Goal: Task Accomplishment & Management: Use online tool/utility

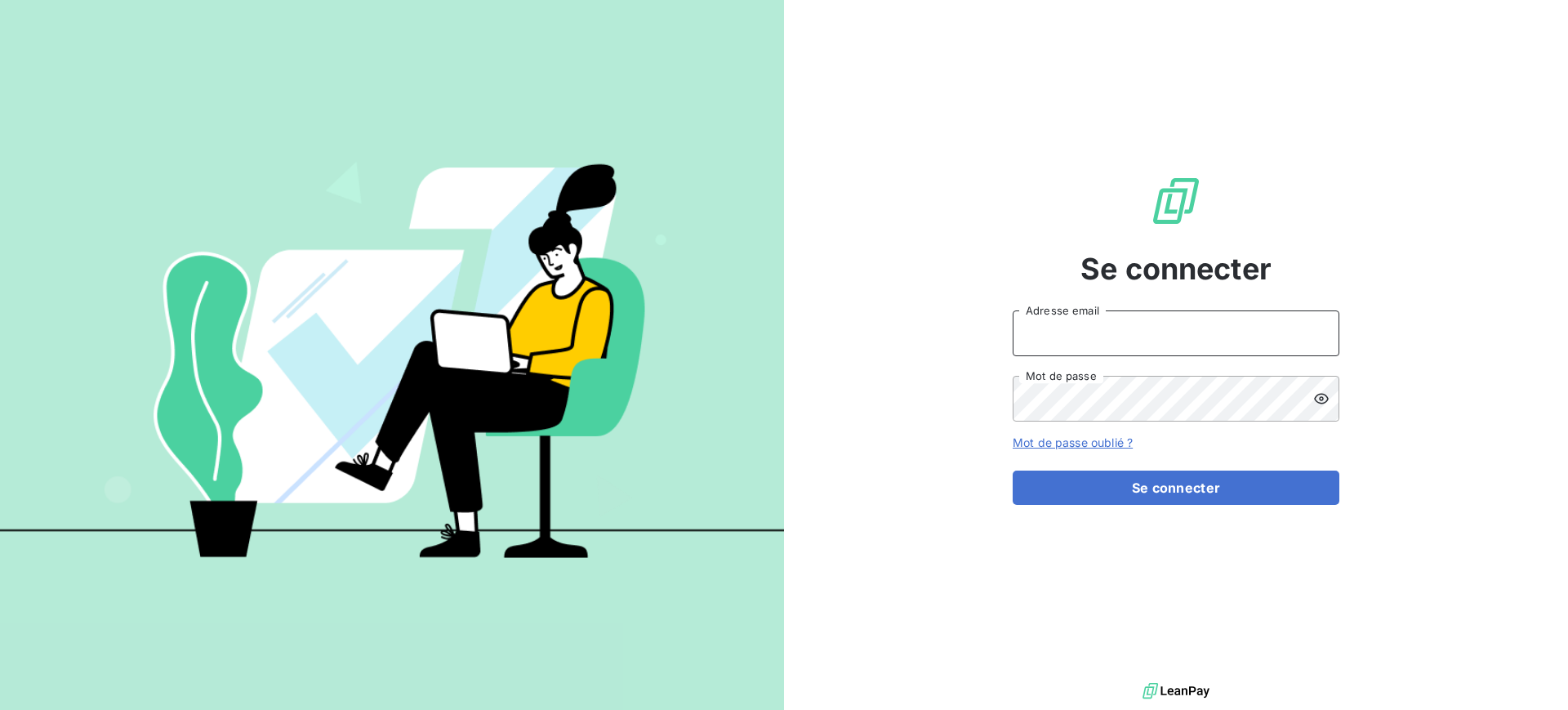
click at [1082, 327] on input "Adresse email" at bounding box center [1176, 333] width 326 height 45
type input "franck.lavocat@tamarins.re"
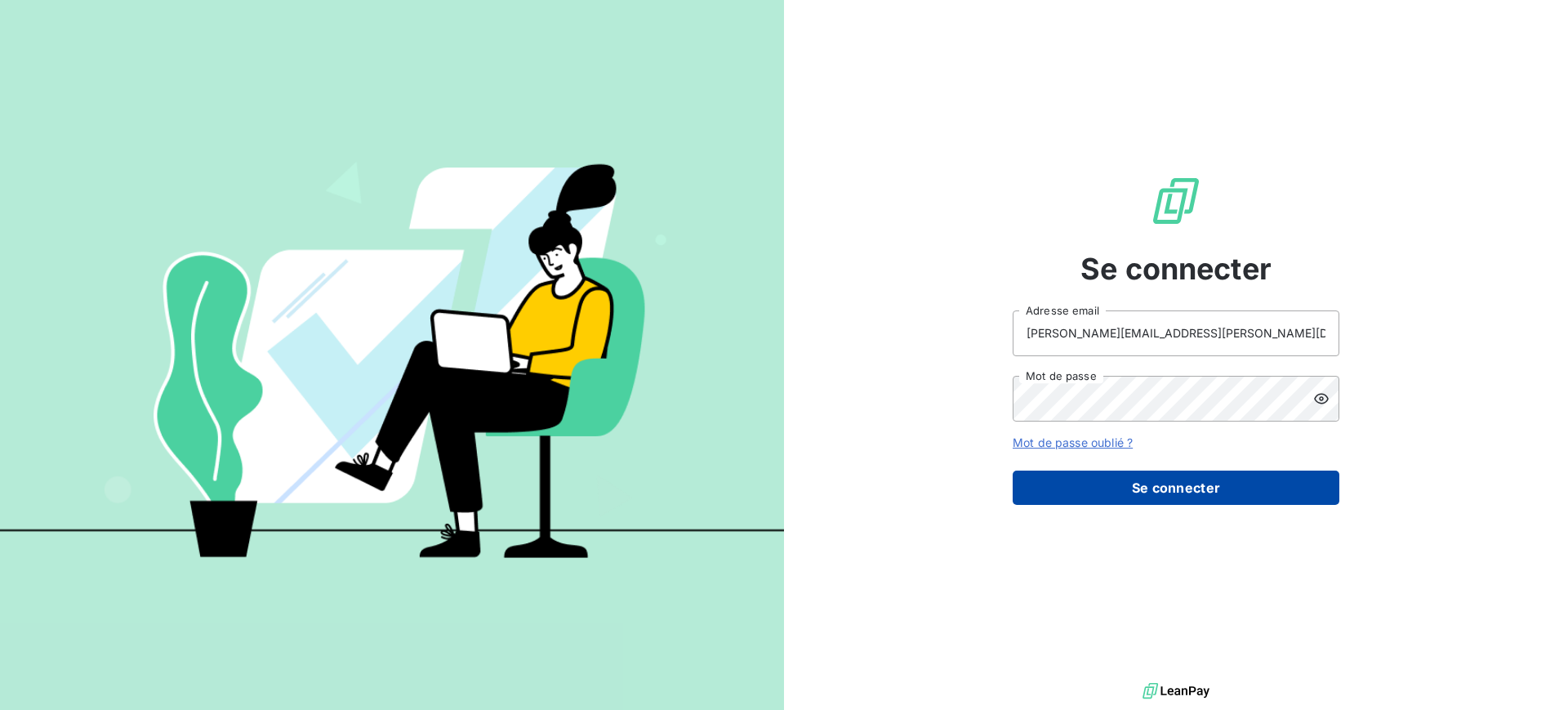
click at [1229, 494] on button "Se connecter" at bounding box center [1176, 488] width 326 height 34
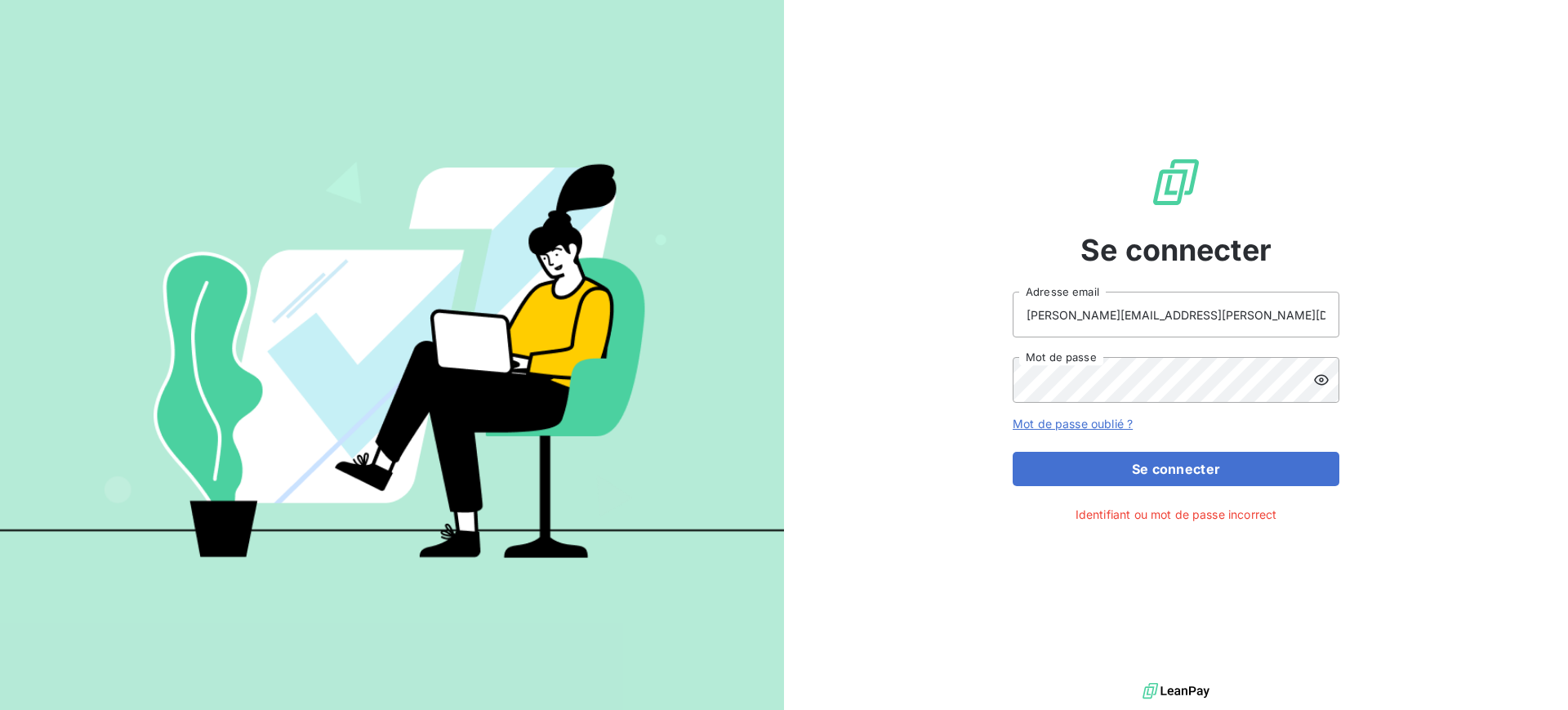
click at [1318, 381] on icon at bounding box center [1321, 379] width 16 height 16
click at [1156, 472] on button "Se connecter" at bounding box center [1176, 469] width 326 height 34
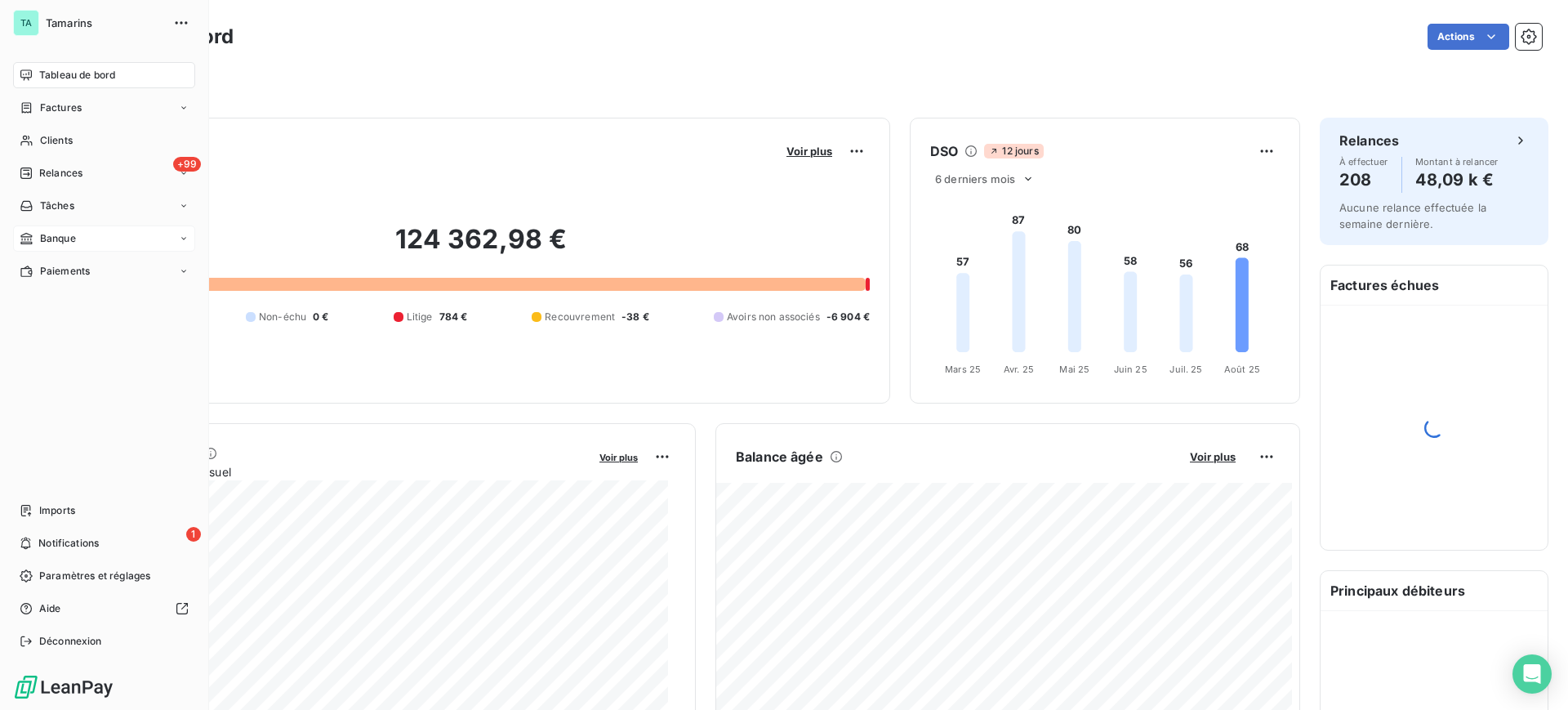
click at [67, 237] on span "Banque" at bounding box center [58, 238] width 36 height 15
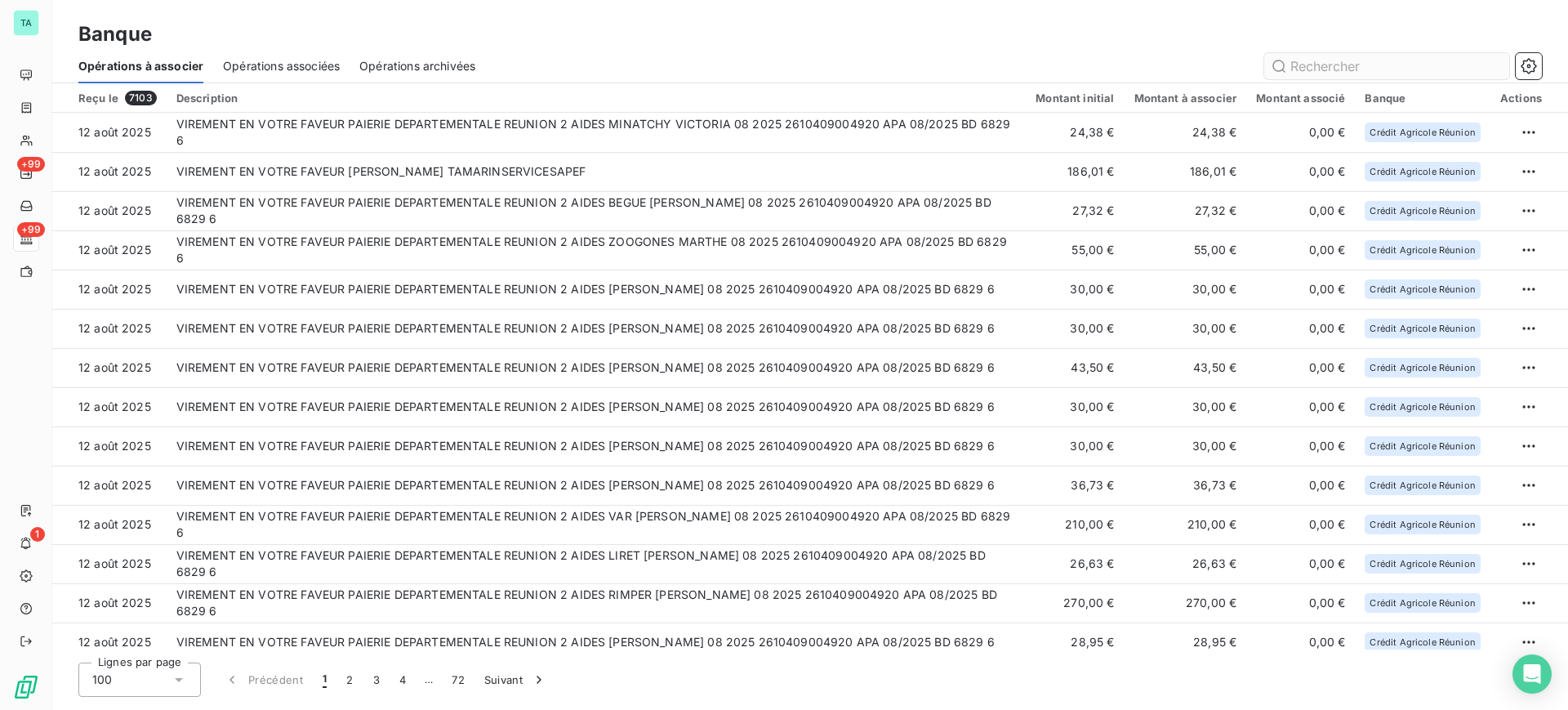
click at [1341, 76] on input "text" at bounding box center [1386, 66] width 245 height 26
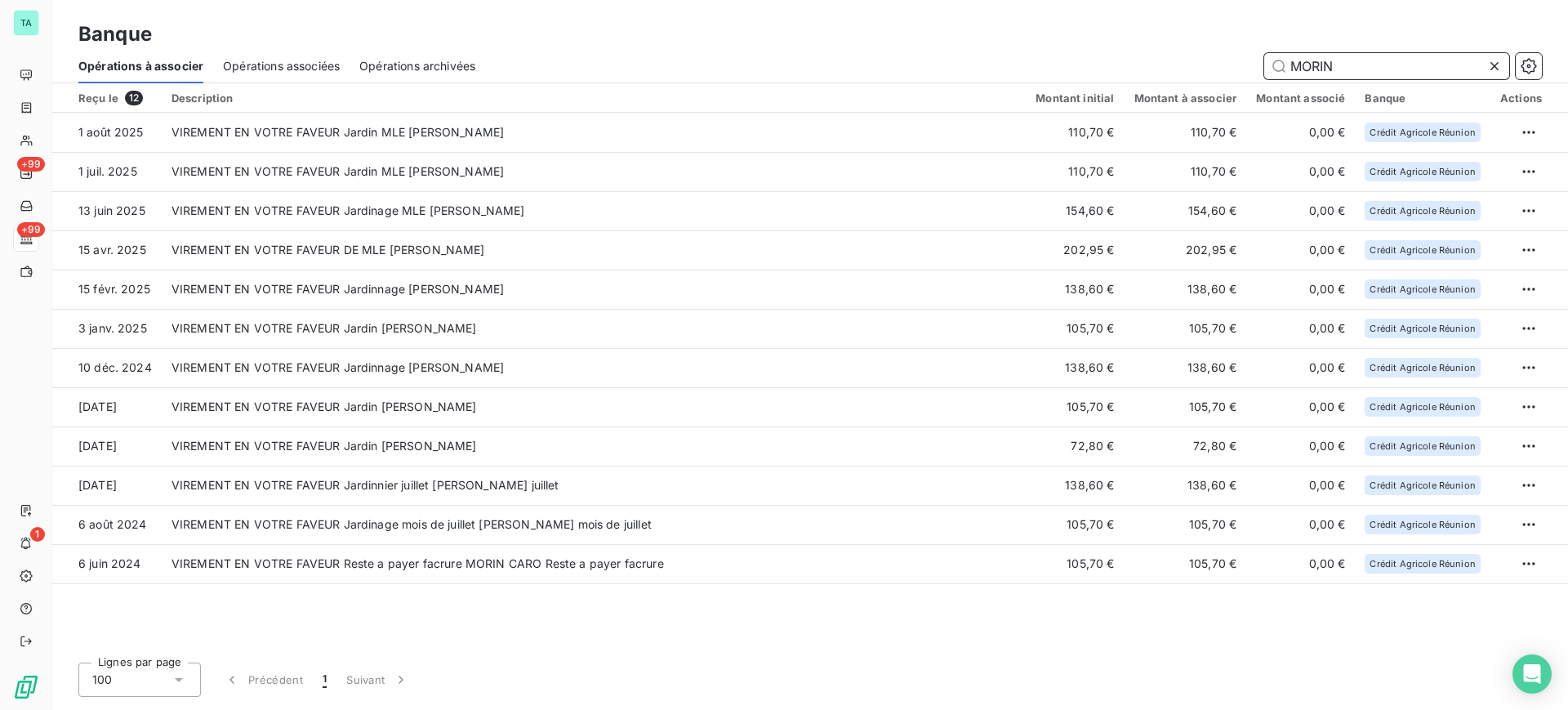
drag, startPoint x: 1353, startPoint y: 65, endPoint x: 1268, endPoint y: 69, distance: 85.1
click at [1268, 69] on input "MORIN" at bounding box center [1386, 66] width 245 height 26
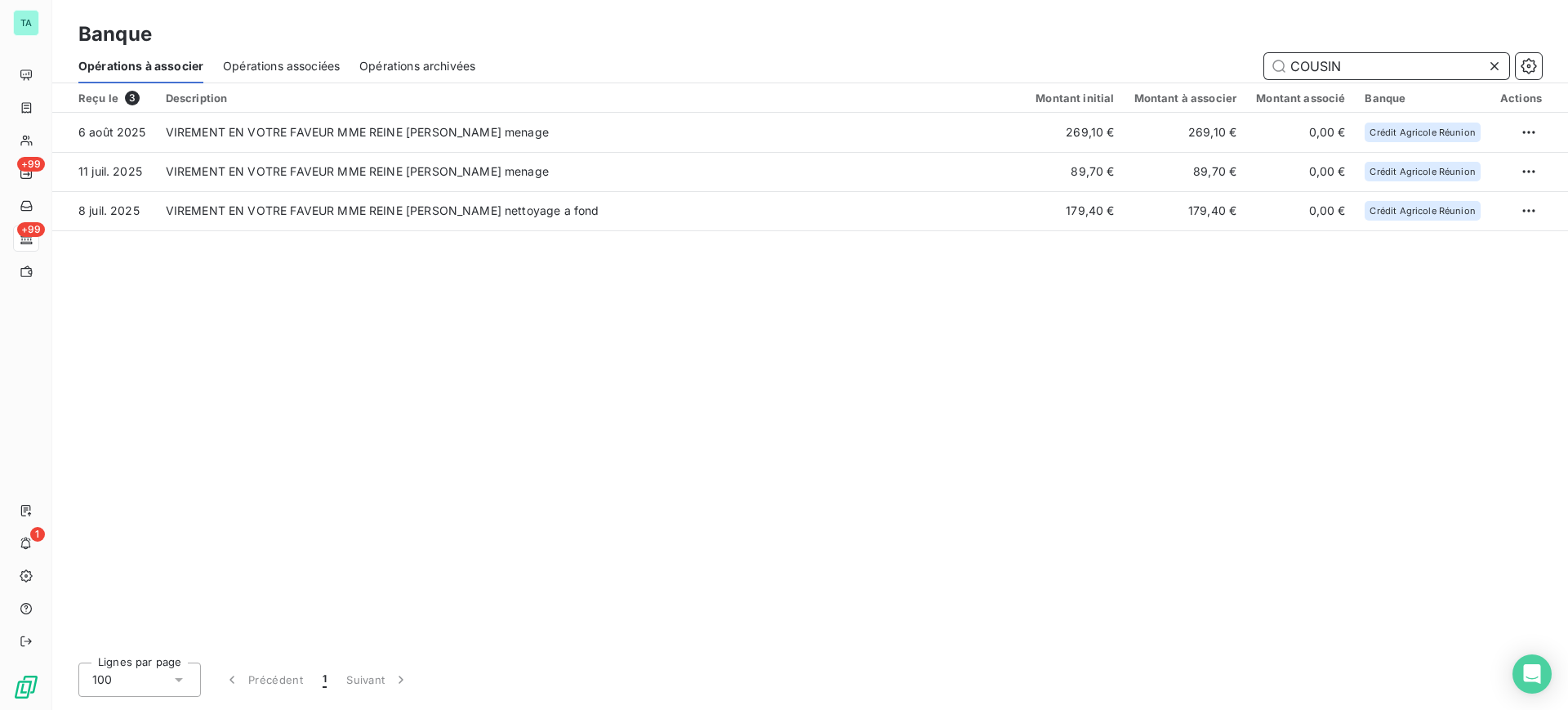
type input "COUSIN"
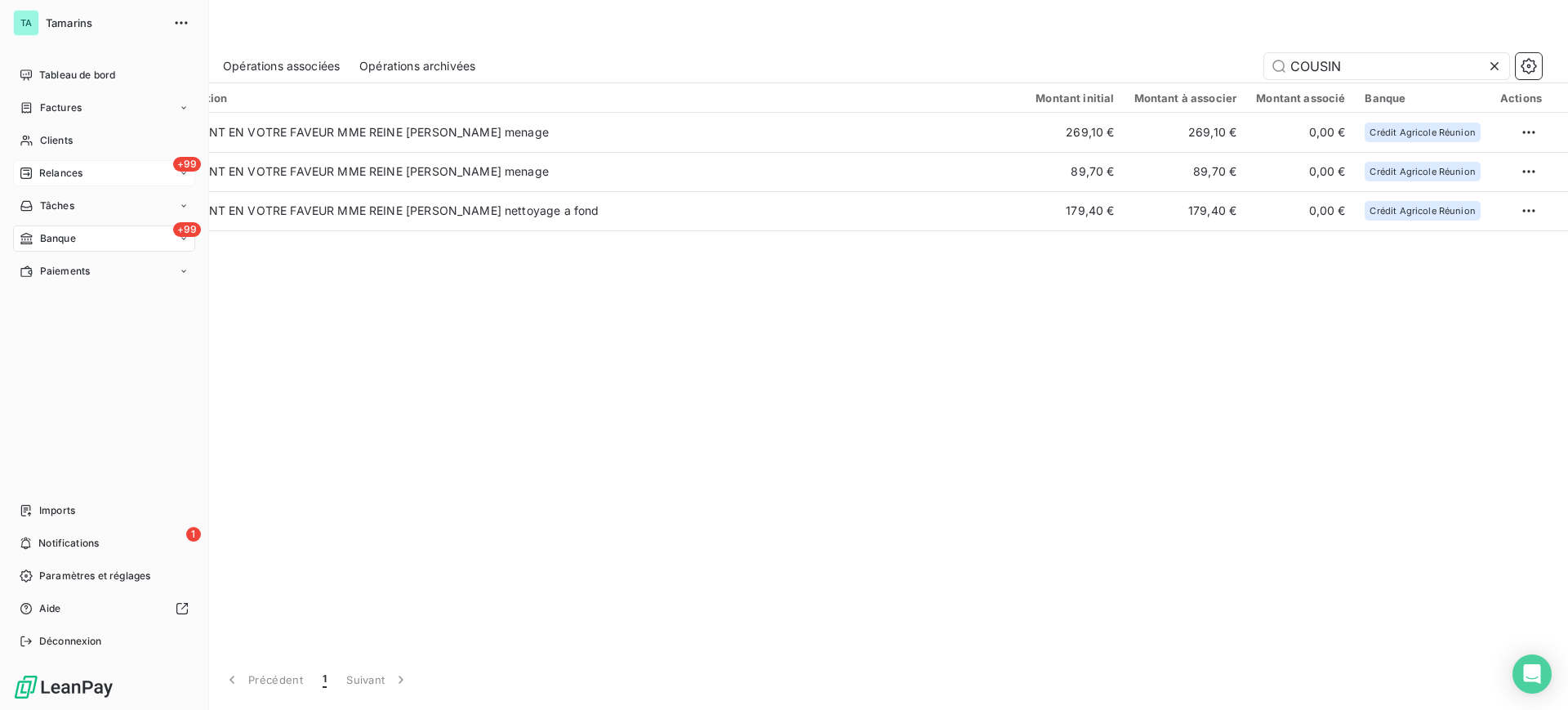
click at [78, 170] on span "Relances" at bounding box center [61, 173] width 44 height 15
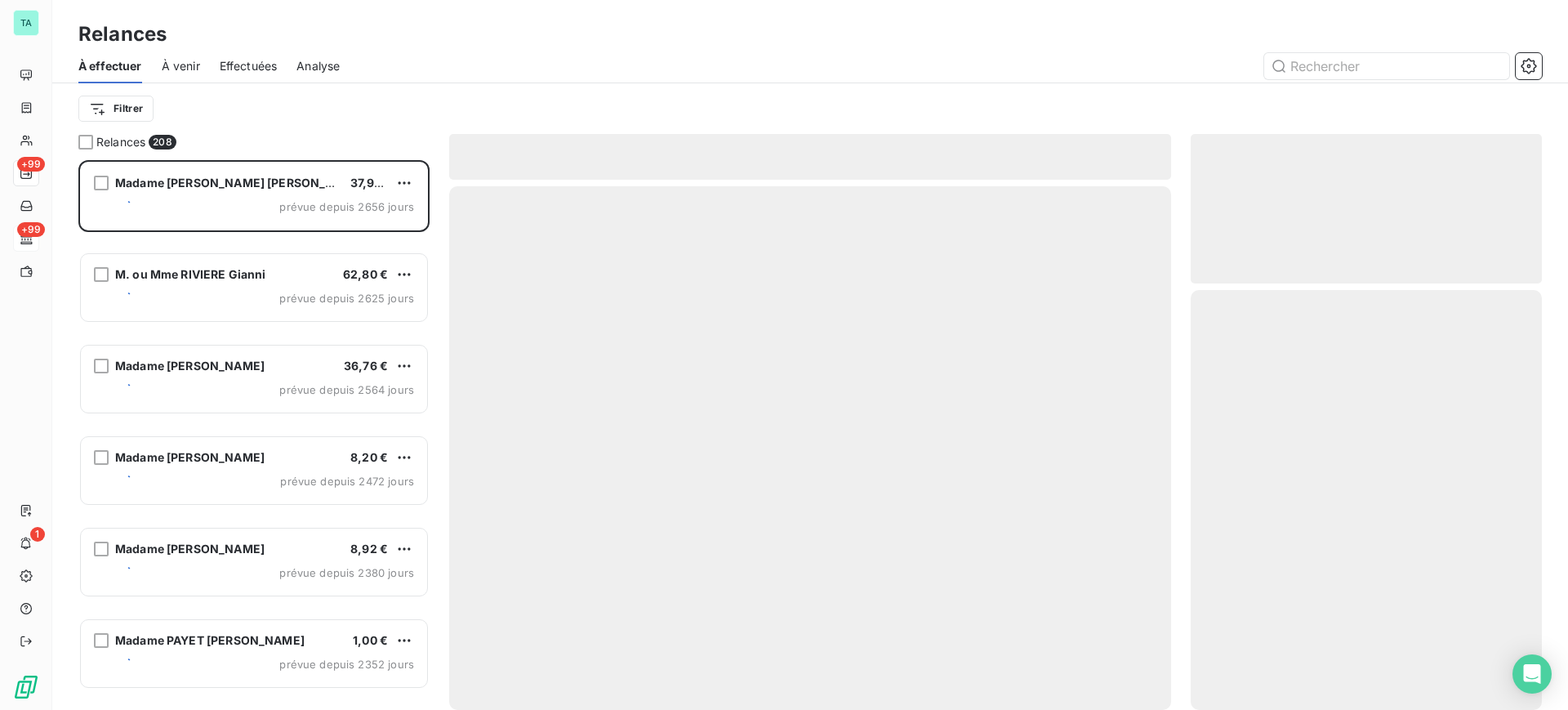
scroll to position [534, 336]
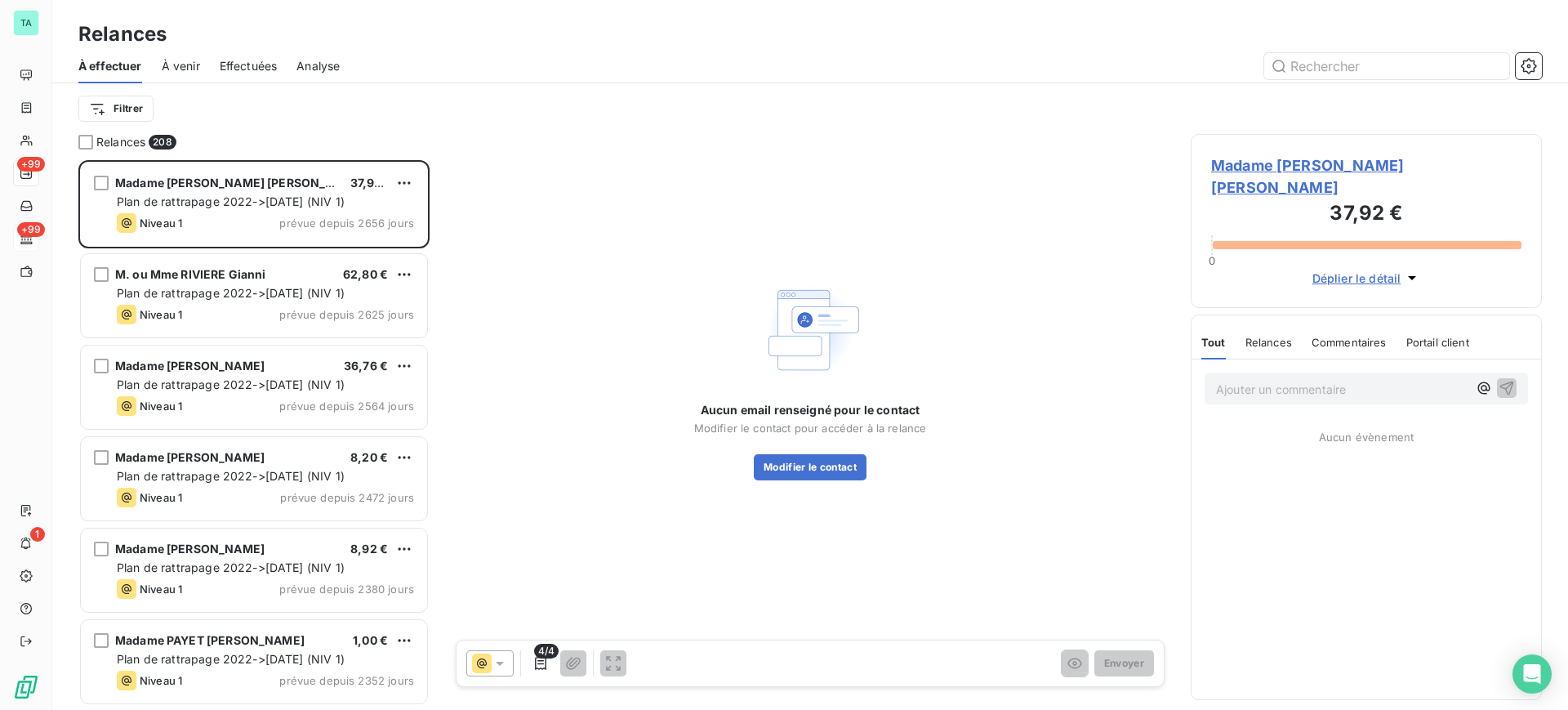
click at [245, 70] on span "Effectuées" at bounding box center [248, 65] width 58 height 16
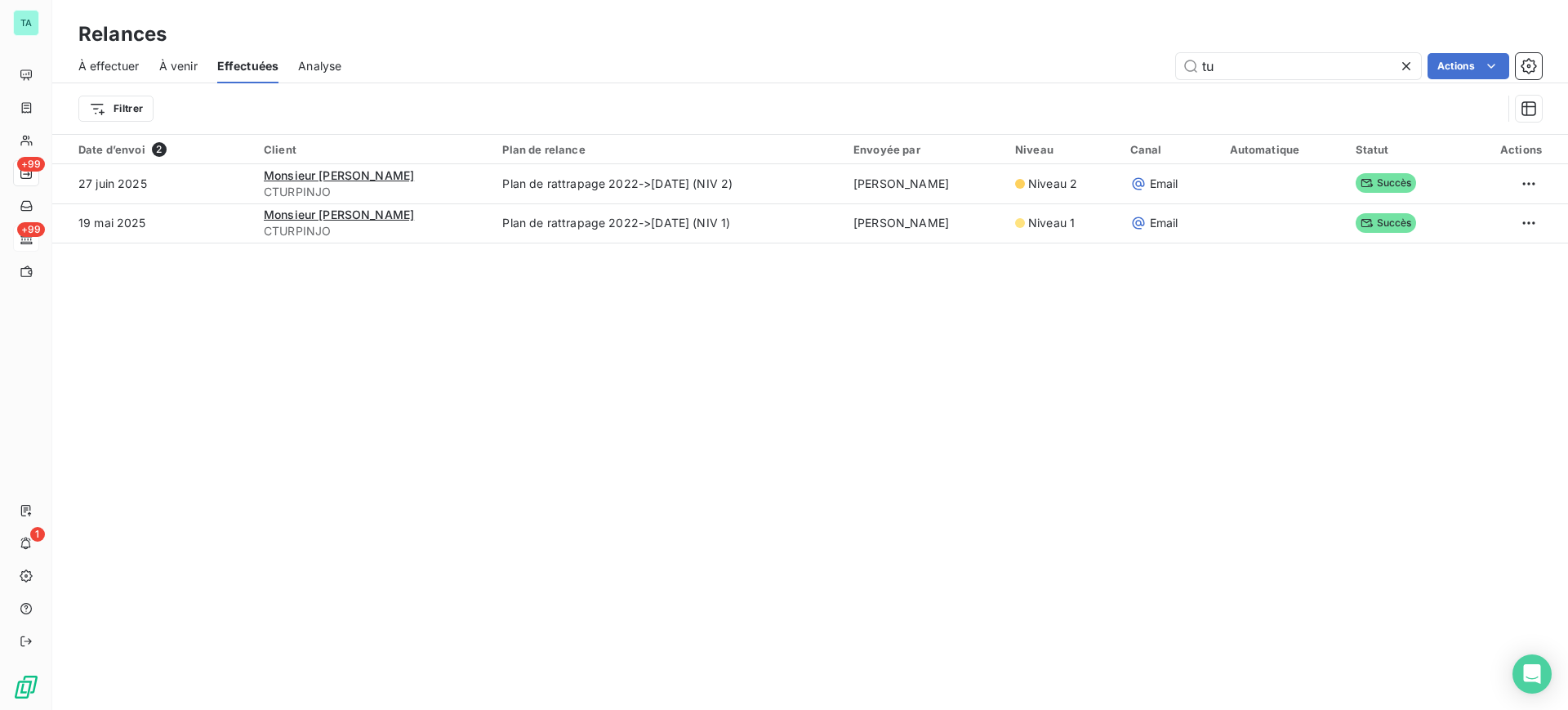
type input "t"
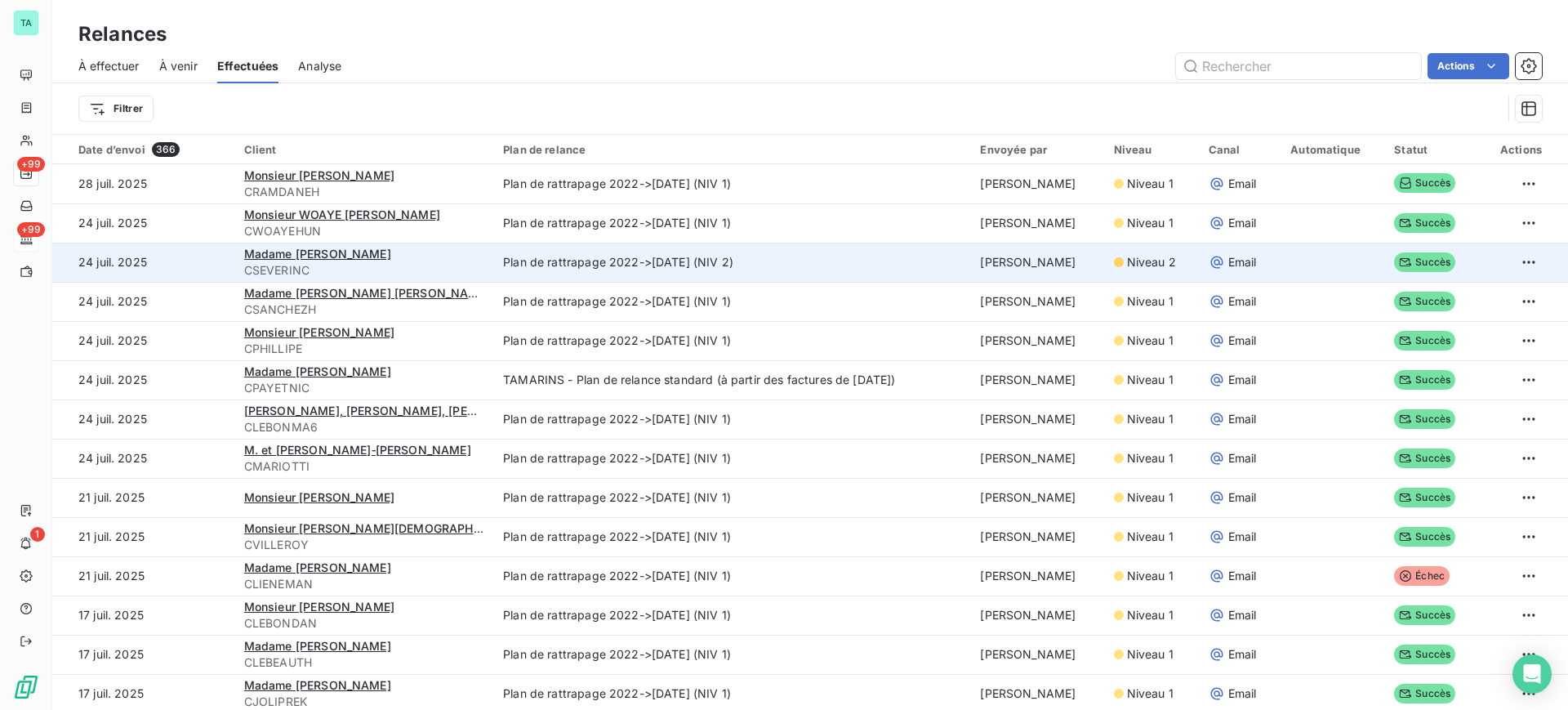
click at [587, 268] on td "Plan de rattrapage 2022->[DATE] (NIV 2)" at bounding box center [732, 262] width 477 height 39
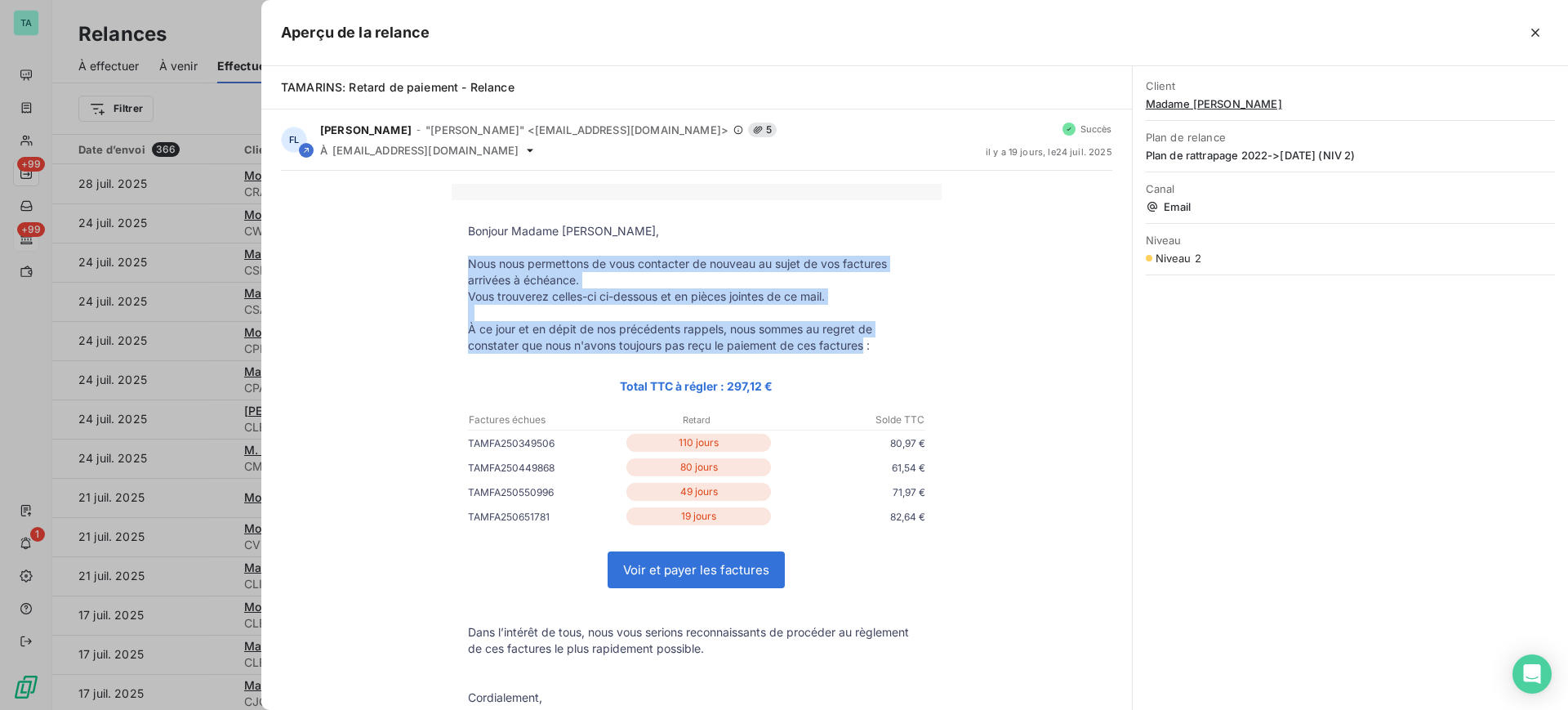
drag, startPoint x: 860, startPoint y: 341, endPoint x: 480, endPoint y: 274, distance: 385.9
click at [452, 268] on tbody "Bonjour Madame [PERSON_NAME], Nous nous permettons de vous contacter de nouveau…" at bounding box center [697, 505] width 490 height 564
copy tbody "Nous nous permettons de vous contacter de nouveau au sujet de vos factures arri…"
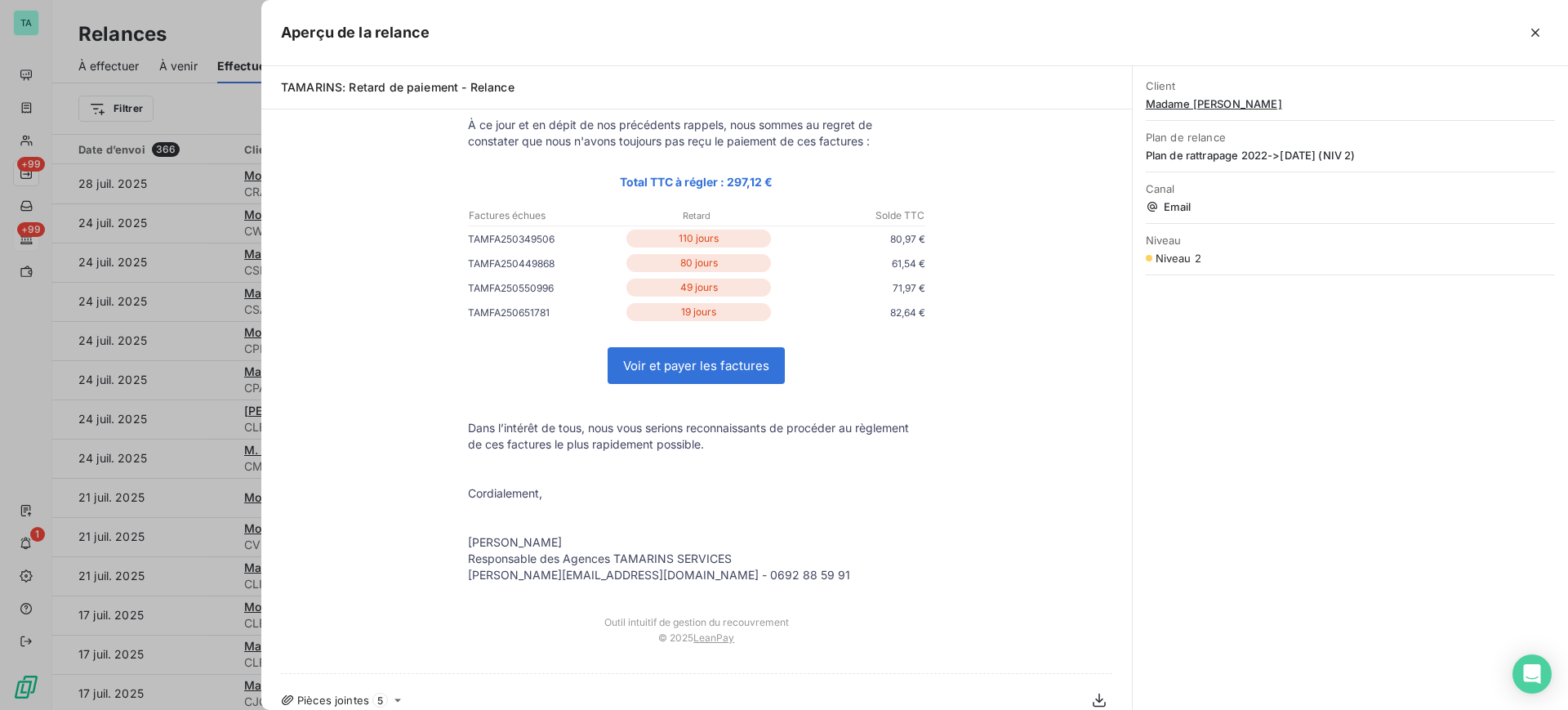
click at [231, 31] on div at bounding box center [784, 355] width 1568 height 710
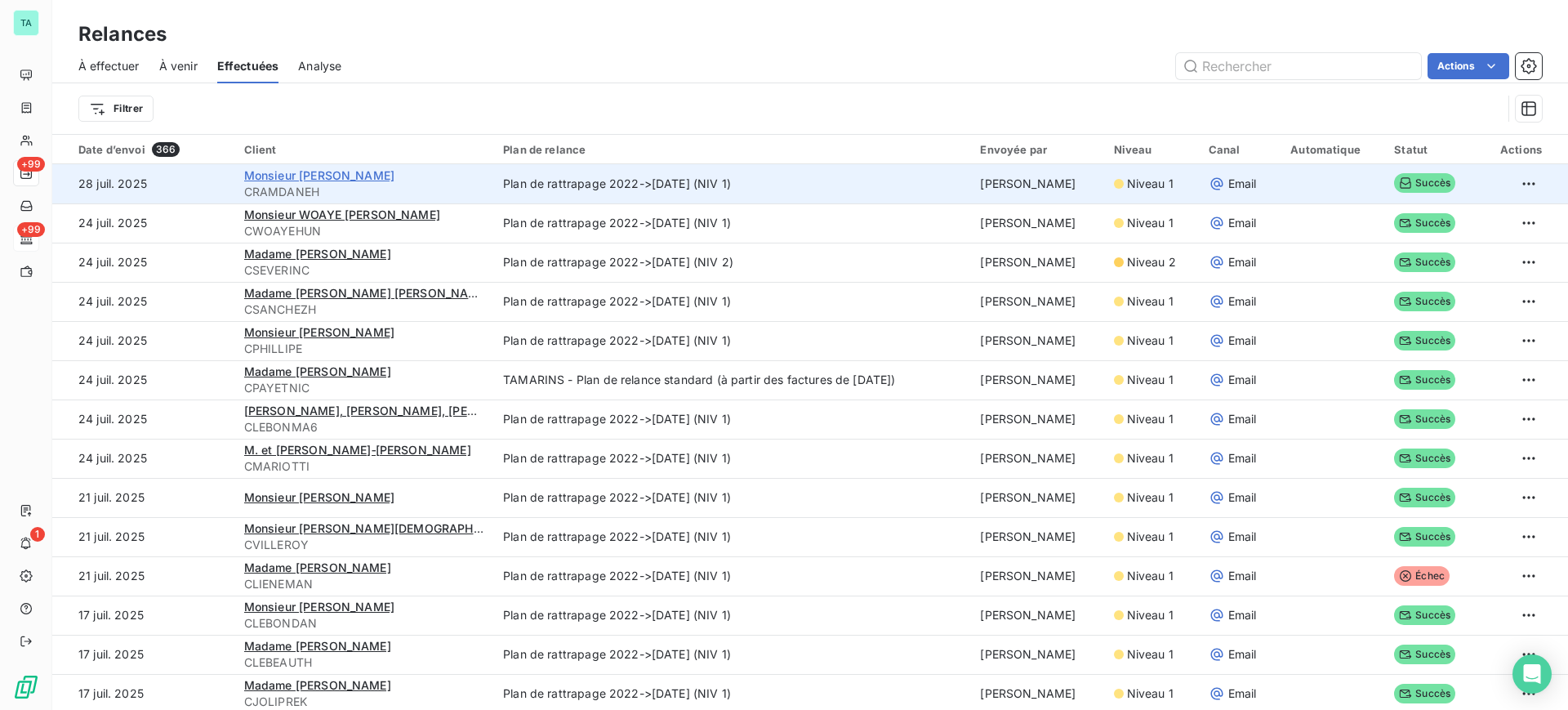
click at [374, 174] on span "Monsieur [PERSON_NAME]" at bounding box center [319, 175] width 150 height 14
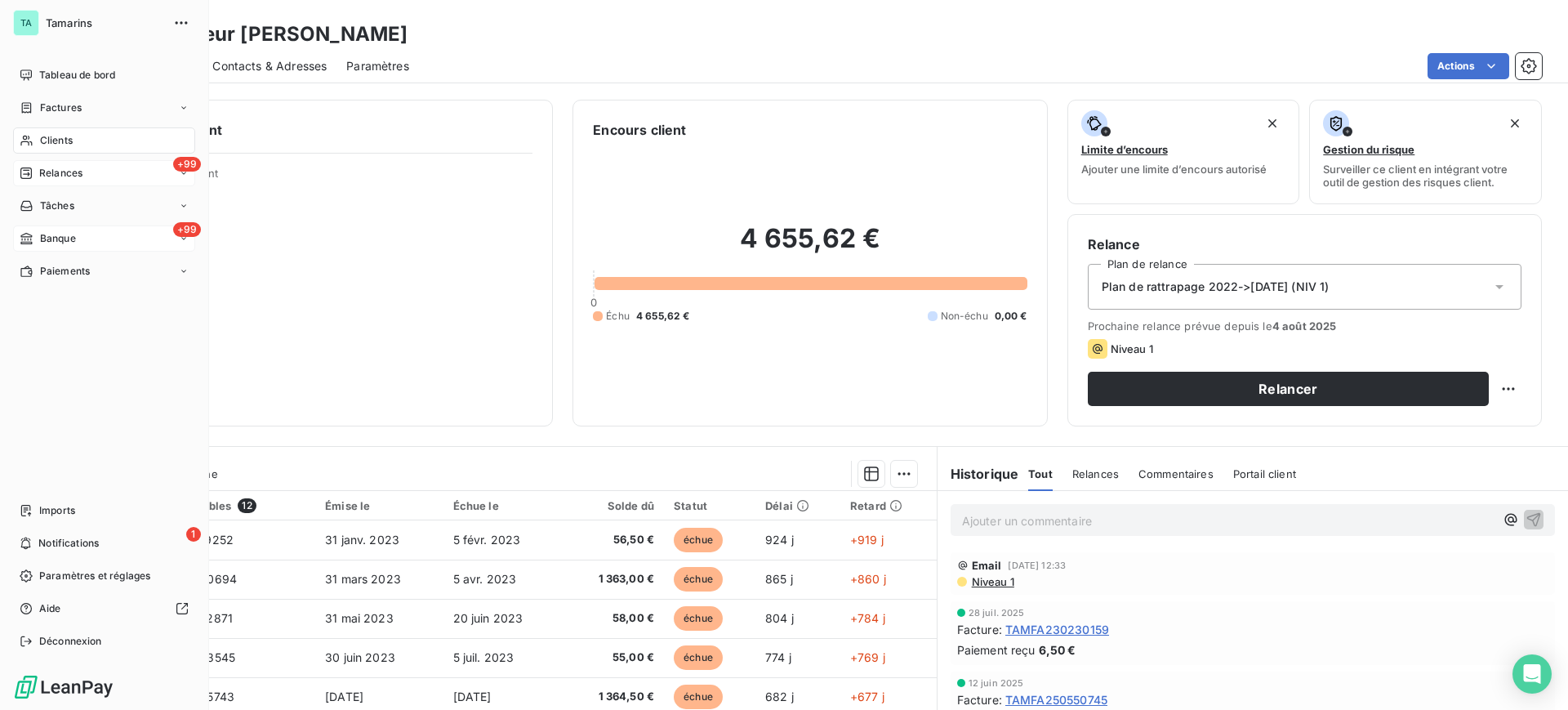
click at [74, 174] on span "Relances" at bounding box center [61, 173] width 44 height 15
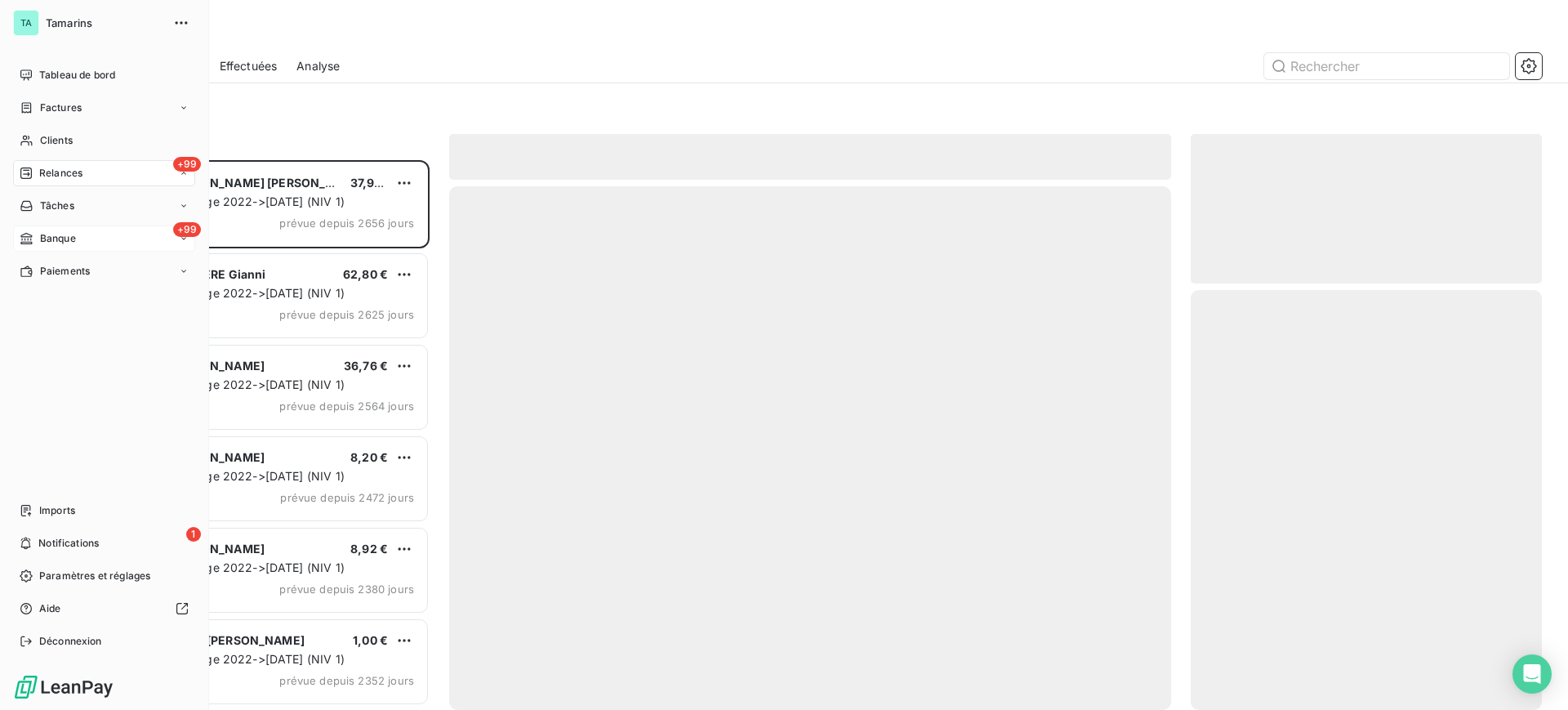
scroll to position [534, 336]
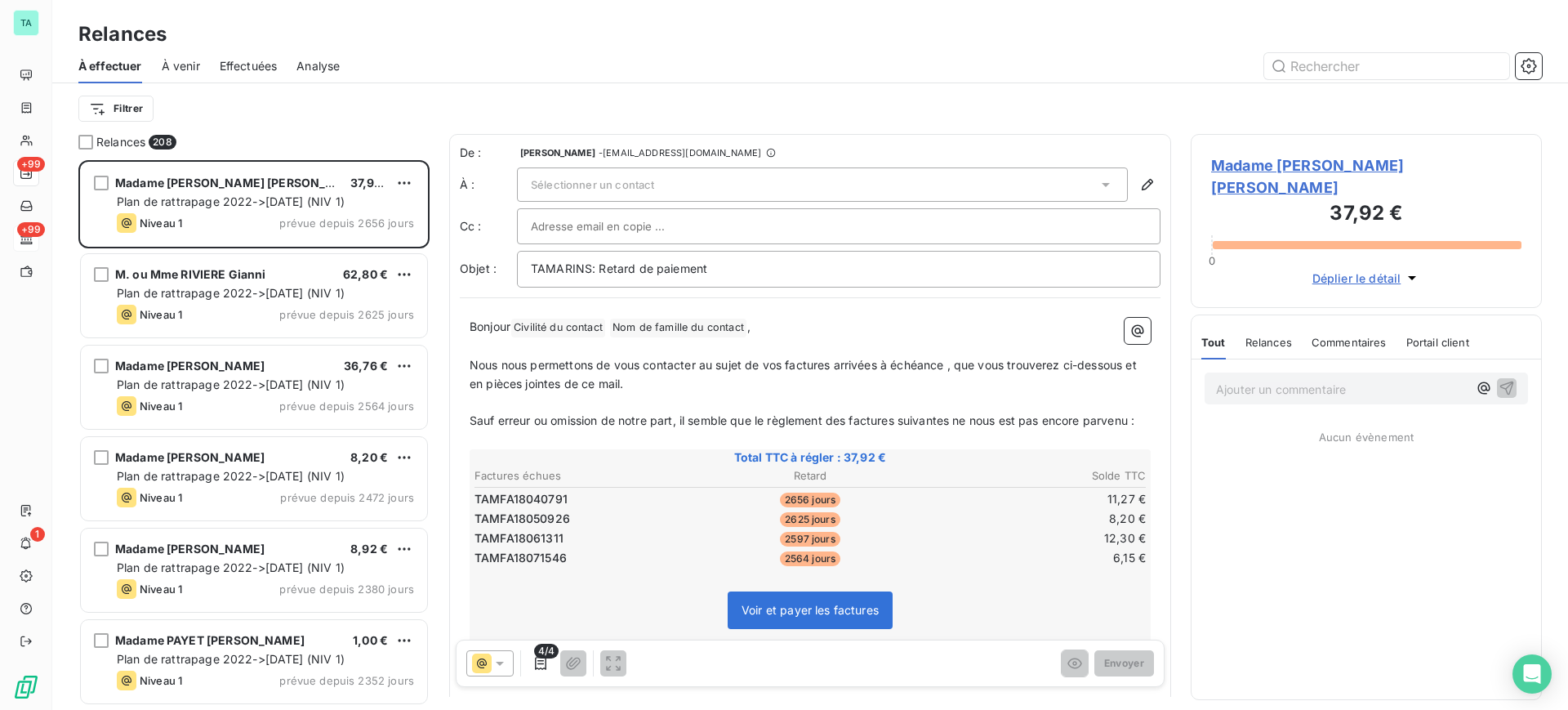
click at [243, 64] on span "Effectuées" at bounding box center [248, 65] width 58 height 16
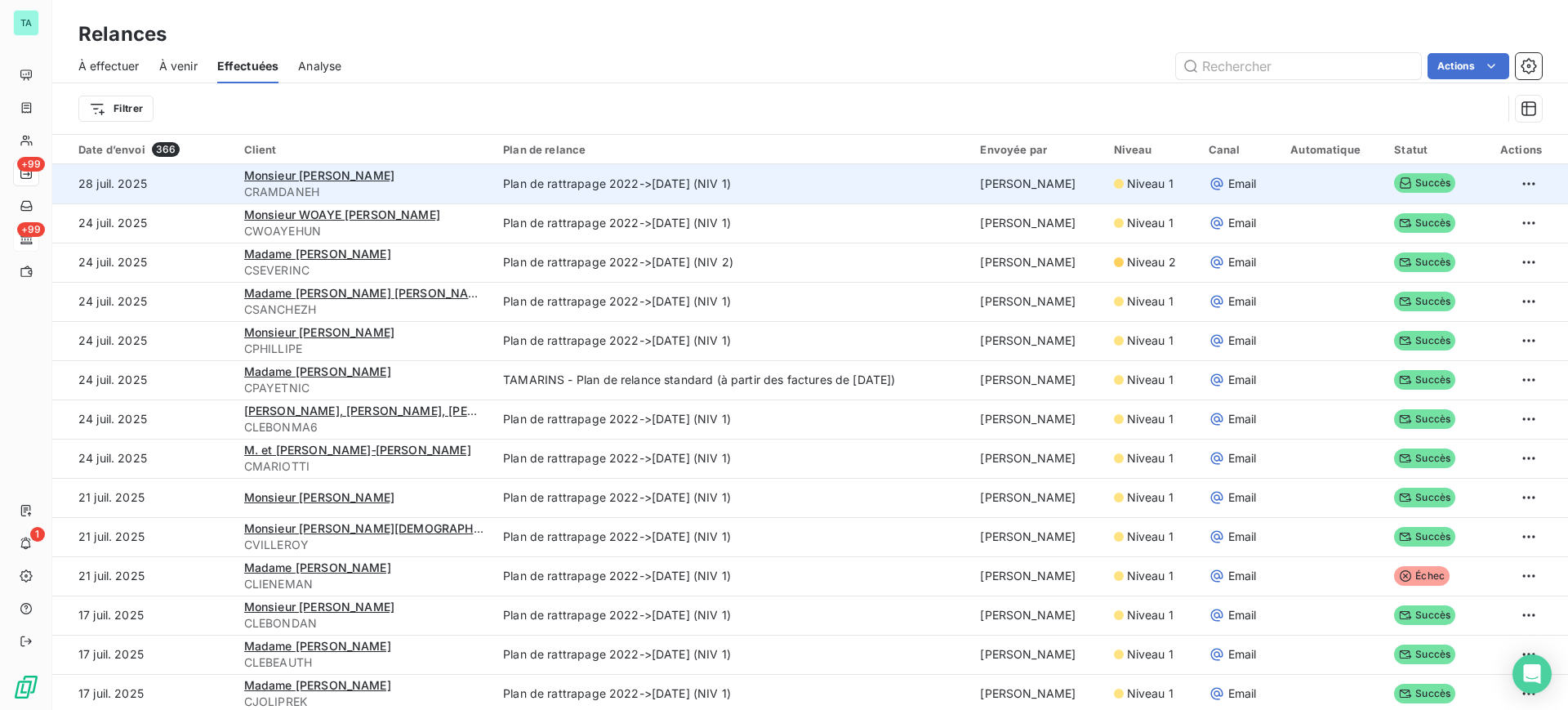
click at [460, 187] on span "CRAMDANEH" at bounding box center [363, 191] width 239 height 16
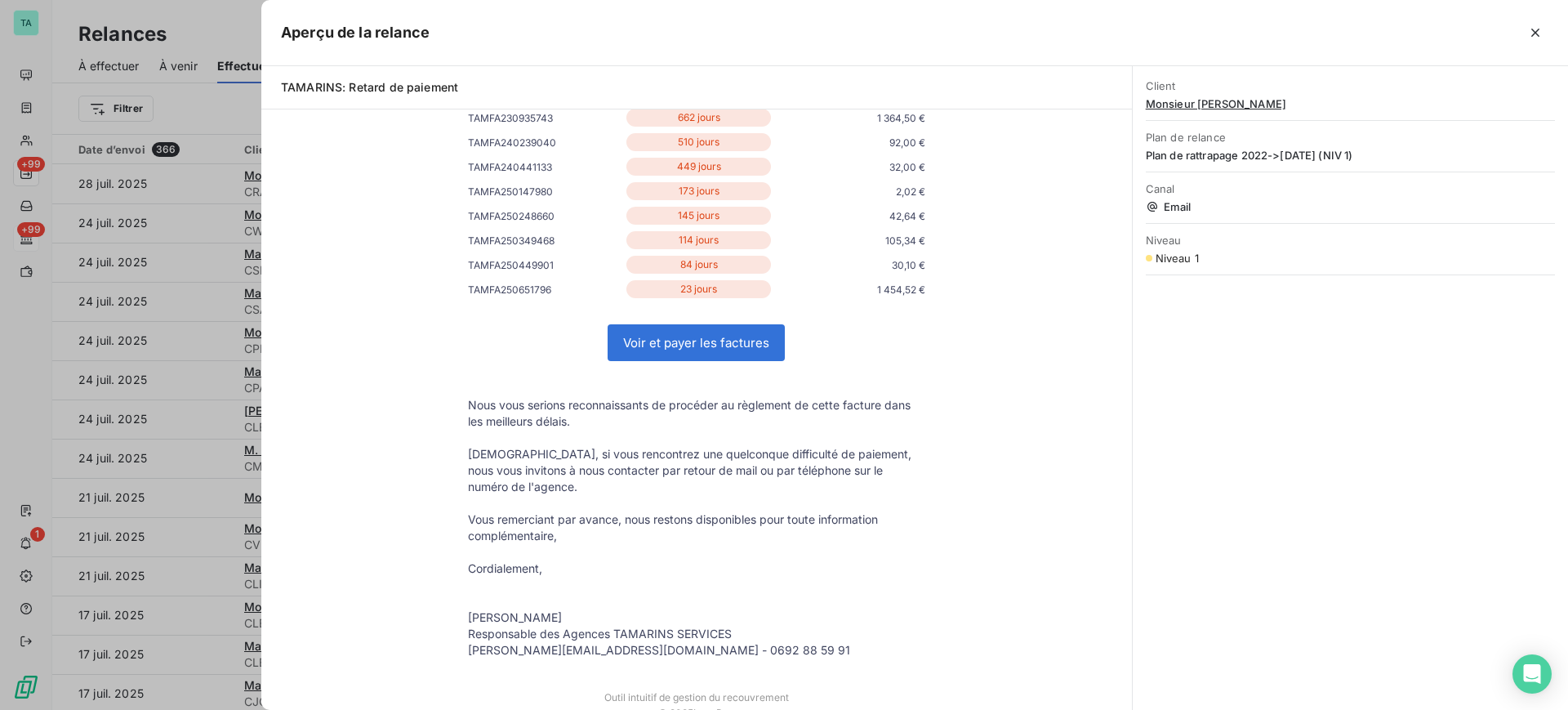
scroll to position [408, 0]
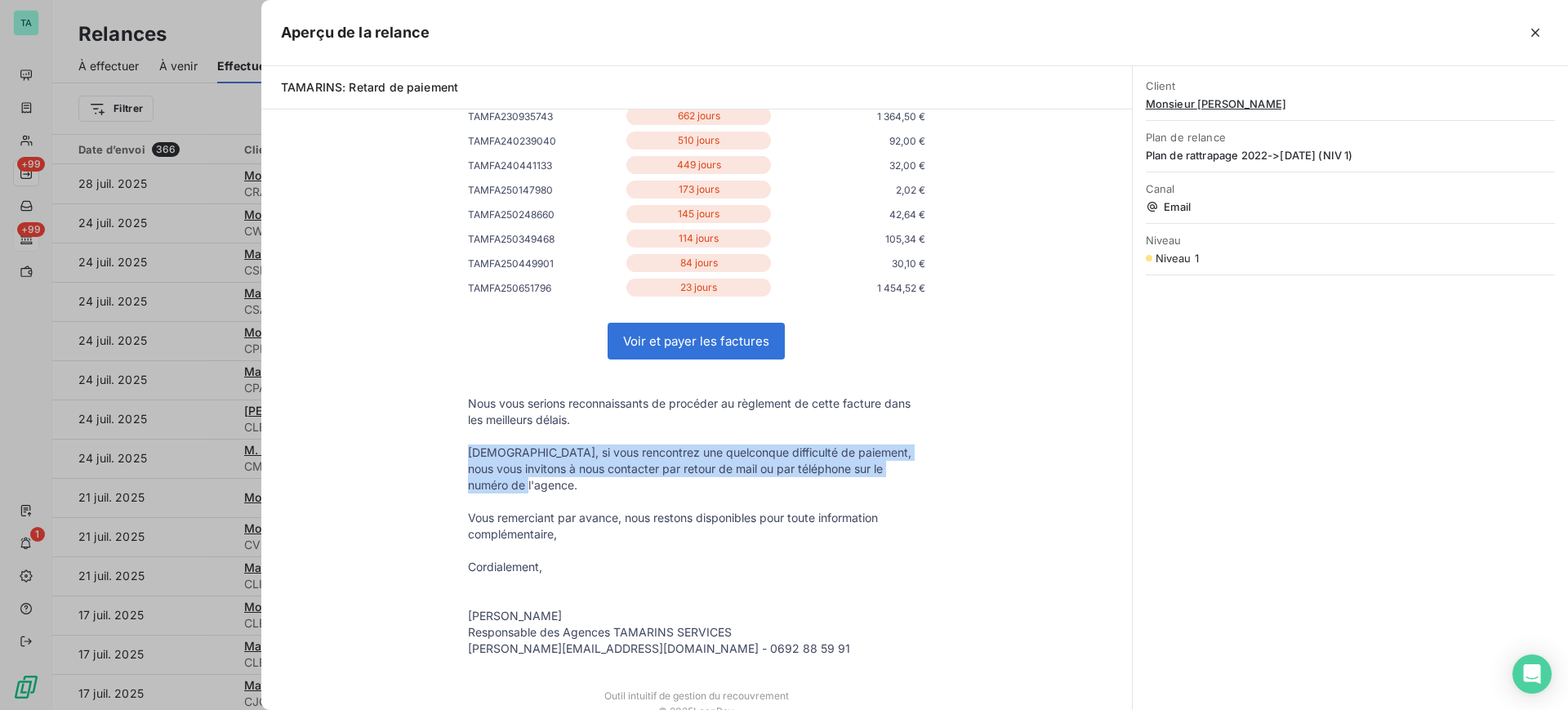
drag, startPoint x: 509, startPoint y: 486, endPoint x: 459, endPoint y: 453, distance: 59.9
click at [459, 453] on td "[DEMOGRAPHIC_DATA], si vous rencontrez une quelconque difficulté de paiement, n…" at bounding box center [697, 469] width 490 height 49
copy p "[DEMOGRAPHIC_DATA], si vous rencontrez une quelconque difficulté de paiement, n…"
